Goal: Check status: Check status

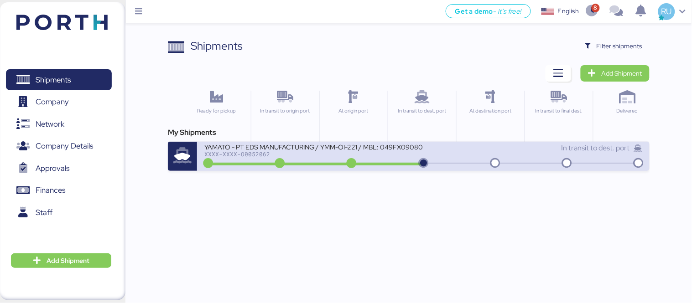
click at [444, 147] on div "In transit to dest. port" at bounding box center [532, 148] width 219 height 11
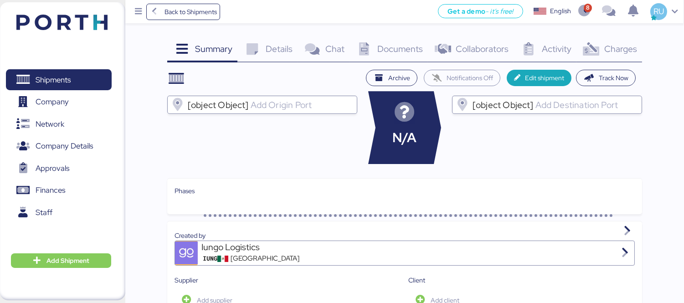
click at [603, 49] on div "Charges 0" at bounding box center [610, 50] width 66 height 25
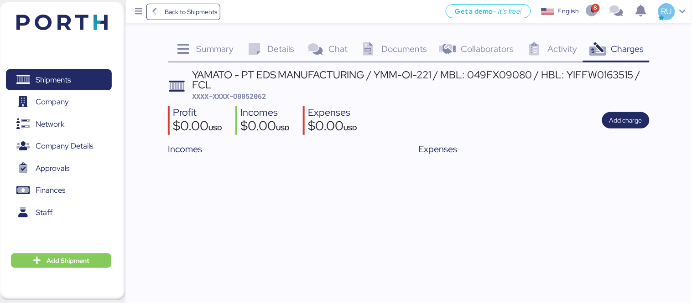
click at [94, 17] on img at bounding box center [61, 22] width 91 height 15
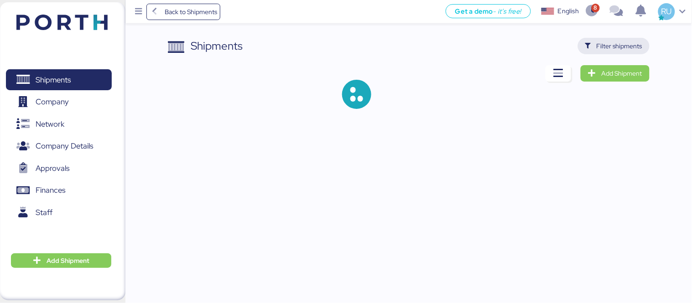
click at [612, 52] on span "Filter shipments" at bounding box center [614, 46] width 72 height 16
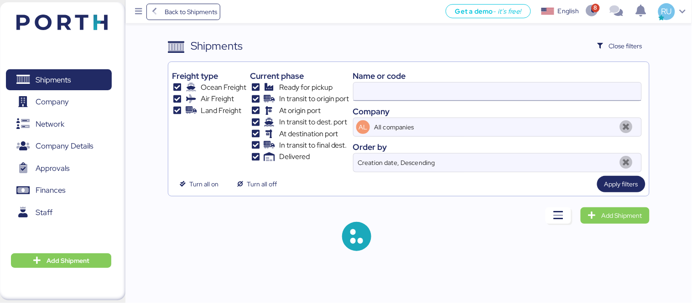
click at [399, 88] on input at bounding box center [497, 92] width 288 height 18
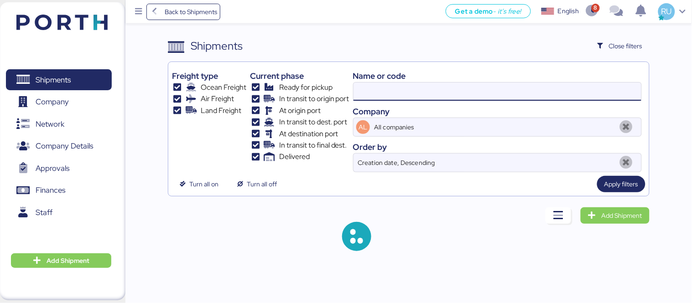
paste input "O0051939"
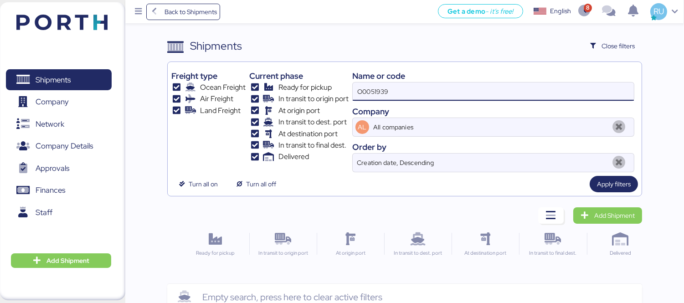
type input "O0051939"
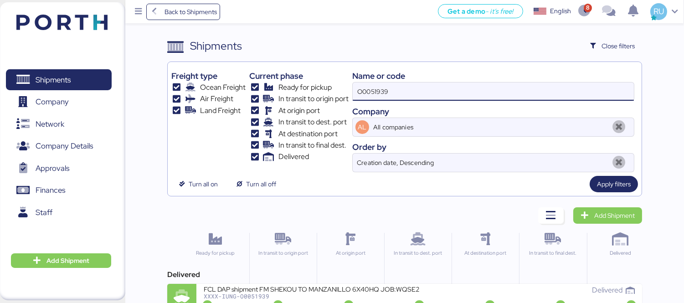
scroll to position [17, 0]
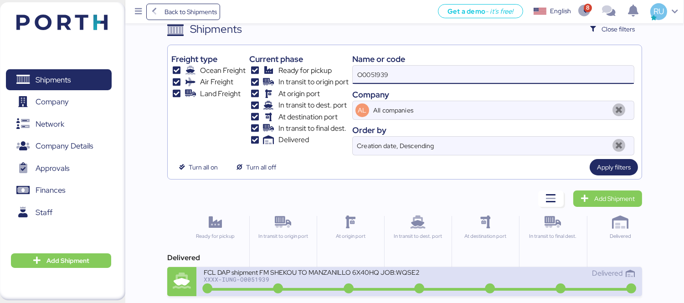
click at [354, 270] on div "FCL DAP shipment FM SHEKOU TO MANZANILLO 6X40HQ JOB:WQSE2507X01" at bounding box center [312, 272] width 216 height 8
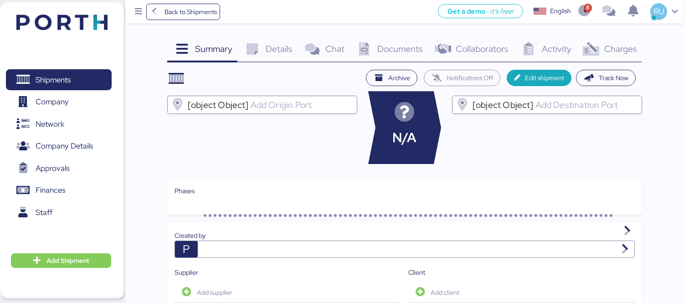
click at [606, 45] on span "Charges" at bounding box center [620, 49] width 33 height 12
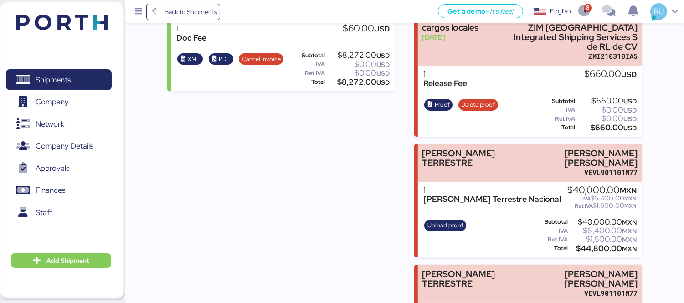
scroll to position [240, 0]
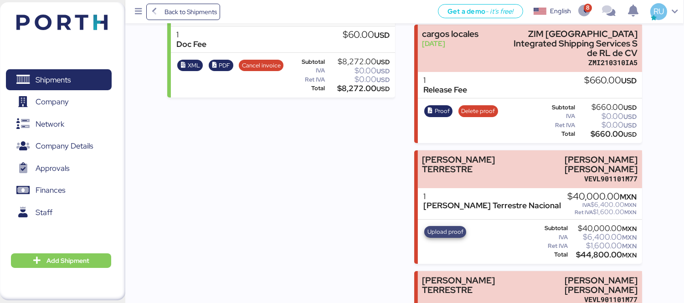
click at [443, 227] on span "Upload proof" at bounding box center [446, 232] width 36 height 10
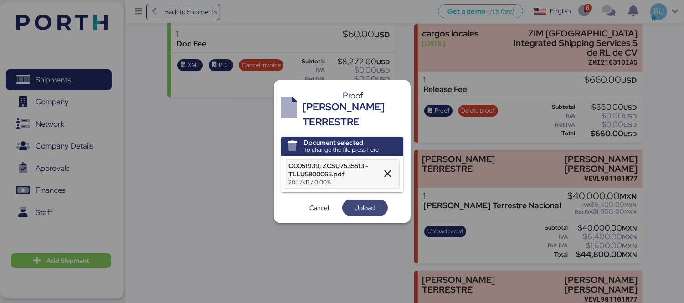
click at [367, 203] on span "Upload" at bounding box center [365, 207] width 20 height 11
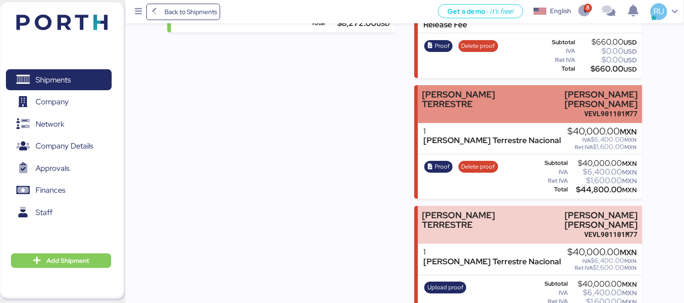
scroll to position [362, 0]
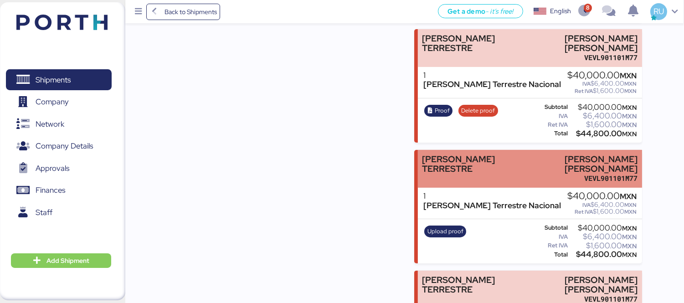
click at [527, 161] on div "[PERSON_NAME] [PERSON_NAME]" at bounding box center [581, 164] width 114 height 19
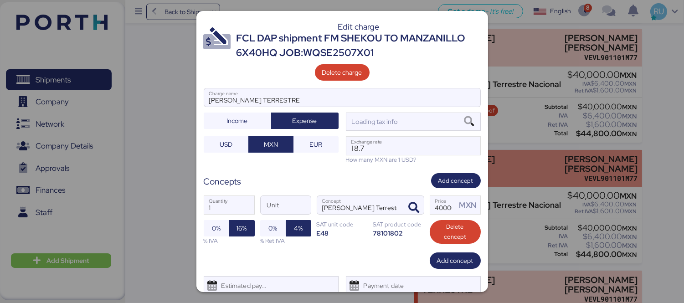
scroll to position [0, 0]
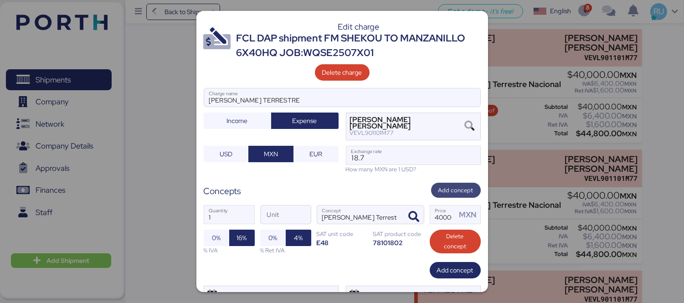
click at [440, 189] on span "Add concept" at bounding box center [456, 191] width 35 height 10
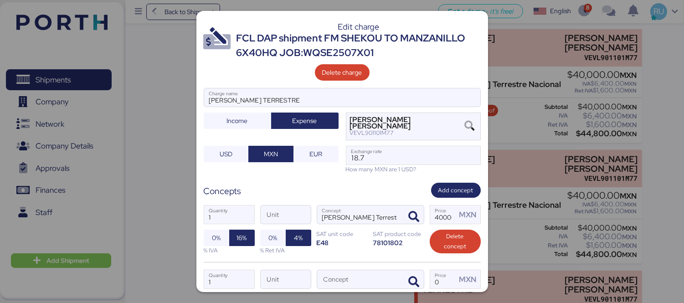
scroll to position [39, 0]
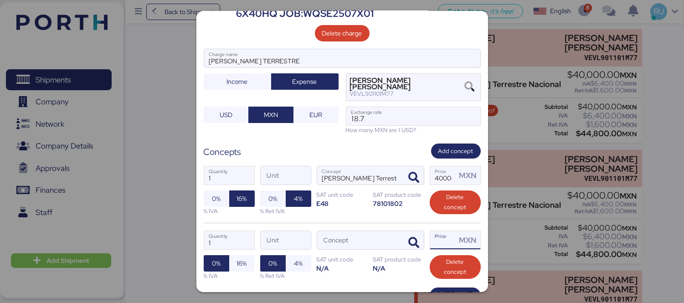
click at [433, 242] on input "Price MXN" at bounding box center [443, 240] width 26 height 18
type input "12000"
click at [413, 240] on icon "button" at bounding box center [414, 243] width 11 height 11
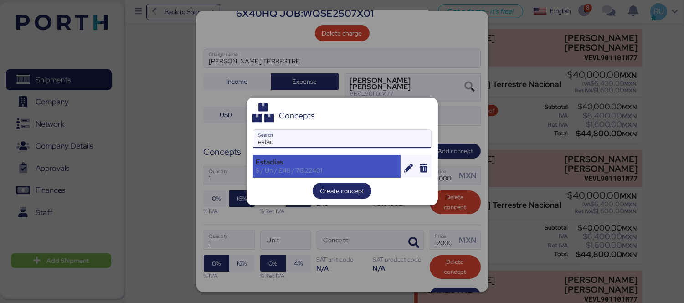
type input "estad"
click at [286, 169] on div "$ / Un / E48 / 76122401" at bounding box center [327, 170] width 142 height 8
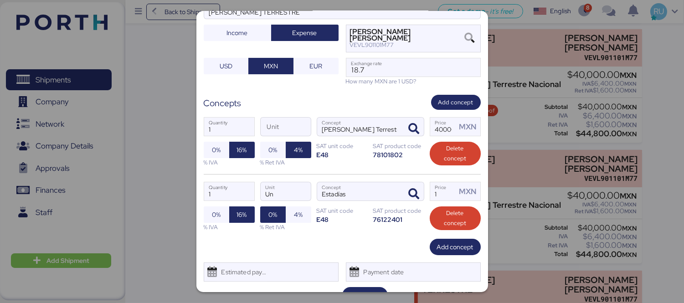
scroll to position [107, 0]
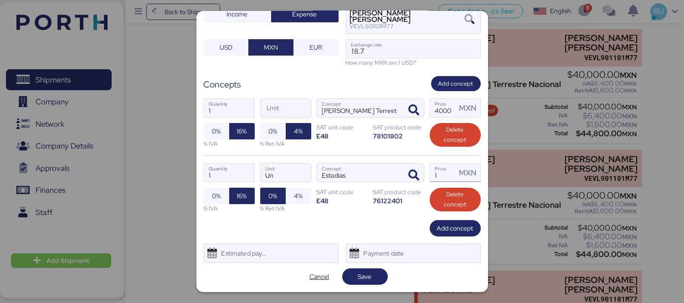
click at [434, 175] on input "1" at bounding box center [443, 173] width 26 height 18
type input "12000"
click at [367, 277] on span "Save" at bounding box center [365, 276] width 14 height 11
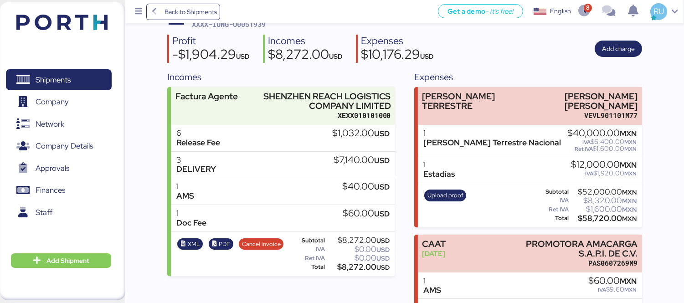
scroll to position [60, 0]
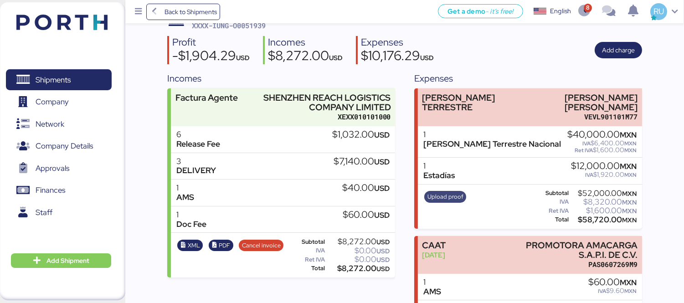
click at [438, 193] on span "Upload proof" at bounding box center [446, 197] width 36 height 10
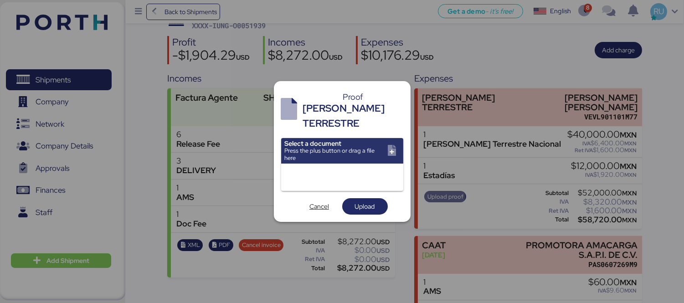
scroll to position [0, 0]
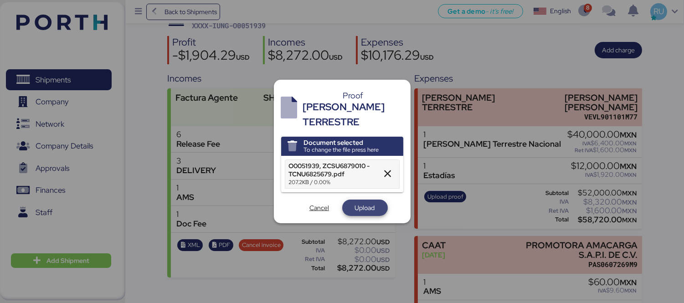
click at [363, 202] on span "Upload" at bounding box center [365, 207] width 20 height 11
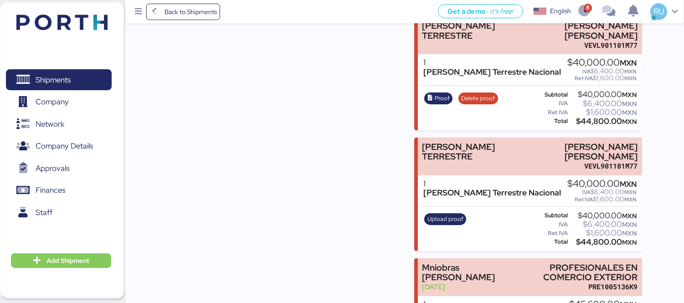
scroll to position [522, 0]
click at [458, 214] on span "Upload proof" at bounding box center [446, 219] width 36 height 10
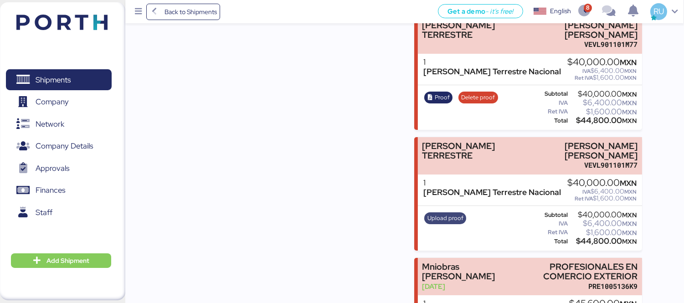
scroll to position [0, 0]
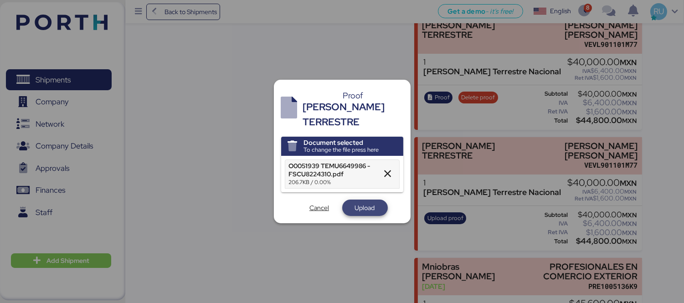
click at [365, 202] on span "Upload" at bounding box center [365, 207] width 20 height 11
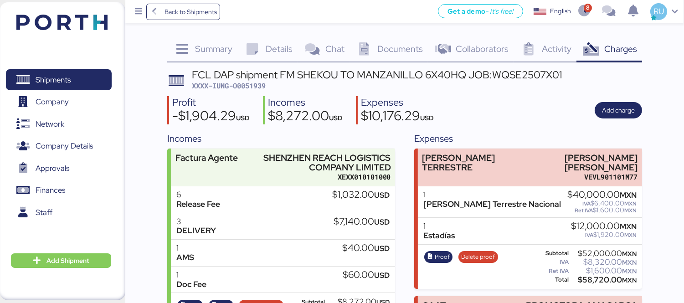
click at [240, 86] on span "XXXX-IUNG-O0051939" at bounding box center [229, 85] width 74 height 9
copy span "O0051939"
click at [315, 96] on div "Incomes" at bounding box center [305, 102] width 75 height 13
click at [77, 30] on header at bounding box center [49, 21] width 88 height 28
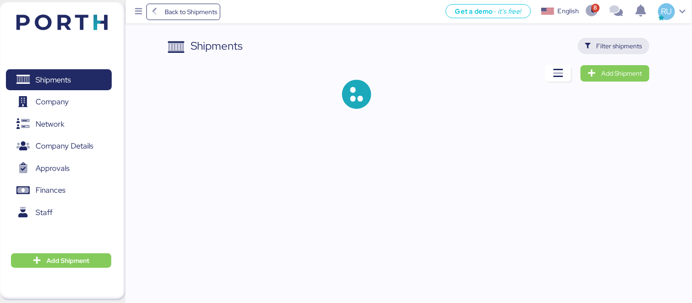
click at [617, 50] on span "Filter shipments" at bounding box center [619, 46] width 46 height 11
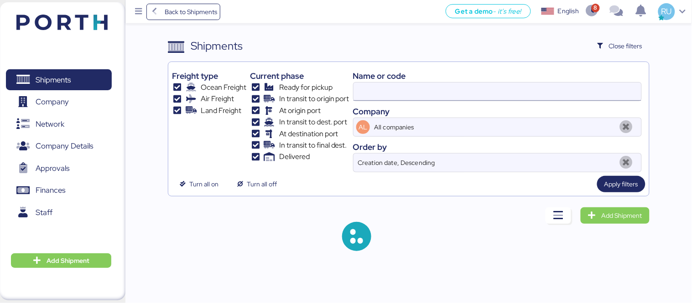
click at [475, 88] on input at bounding box center [497, 92] width 288 height 18
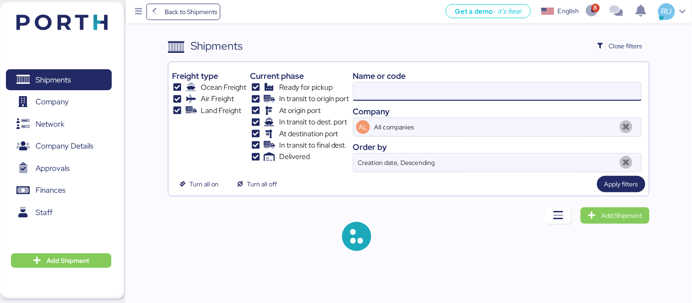
paste input "O0052003"
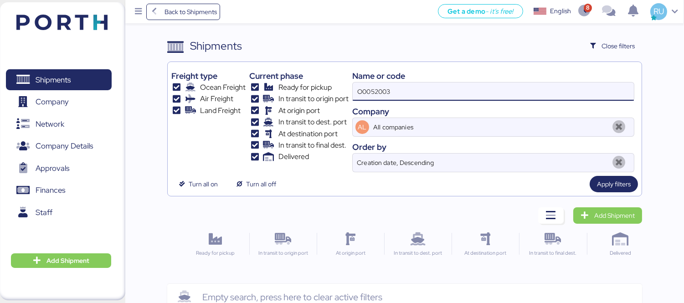
scroll to position [21, 0]
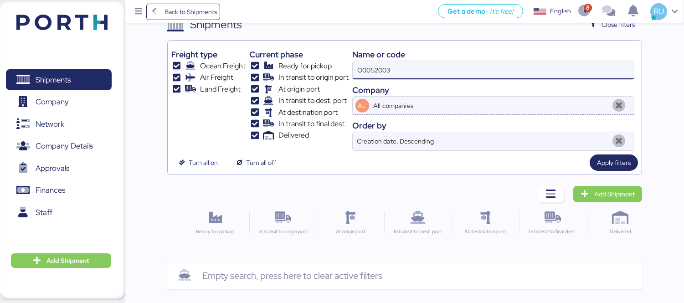
type input "O0052003"
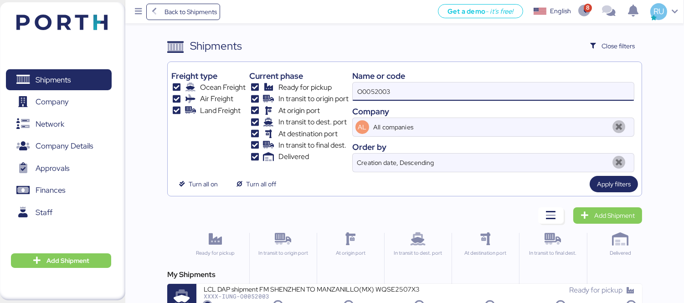
scroll to position [17, 0]
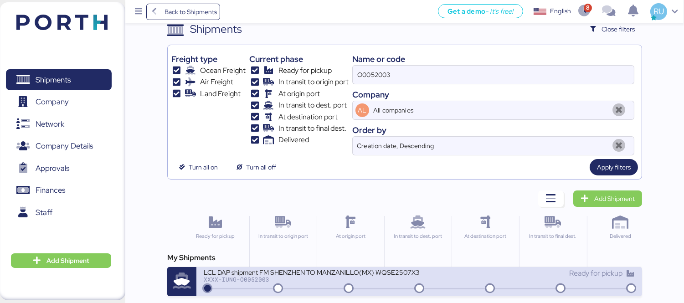
click at [366, 276] on div "LCL DAP shipment FM SHENZHEN TO MANZANILLO(MX) WQSE2507X35" at bounding box center [312, 272] width 216 height 8
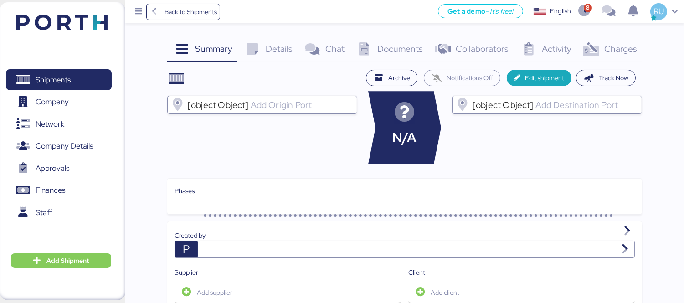
click at [625, 49] on span "Charges" at bounding box center [620, 49] width 33 height 12
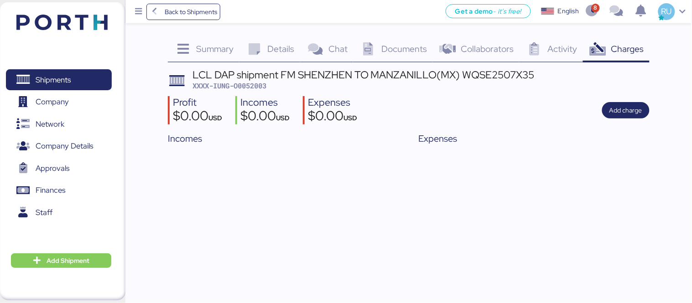
click at [391, 51] on span "Documents" at bounding box center [404, 49] width 46 height 12
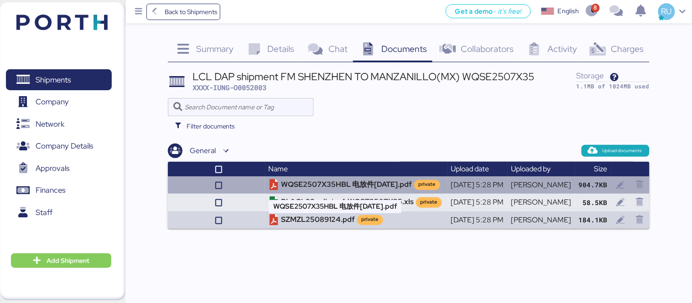
click at [309, 188] on td "WQSE2507X35HBL 电放件[DATE].pdf private" at bounding box center [356, 184] width 182 height 17
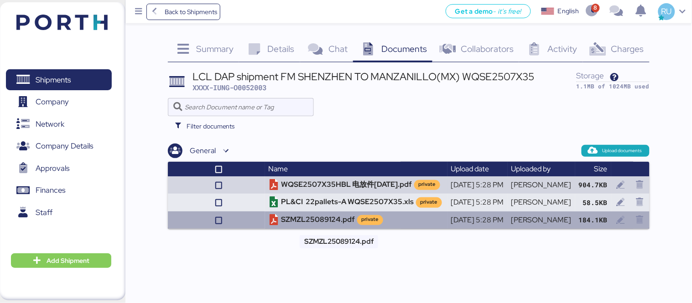
click at [280, 221] on td "SZMZL25089124.pdf private" at bounding box center [356, 220] width 182 height 17
